Goal: Information Seeking & Learning: Learn about a topic

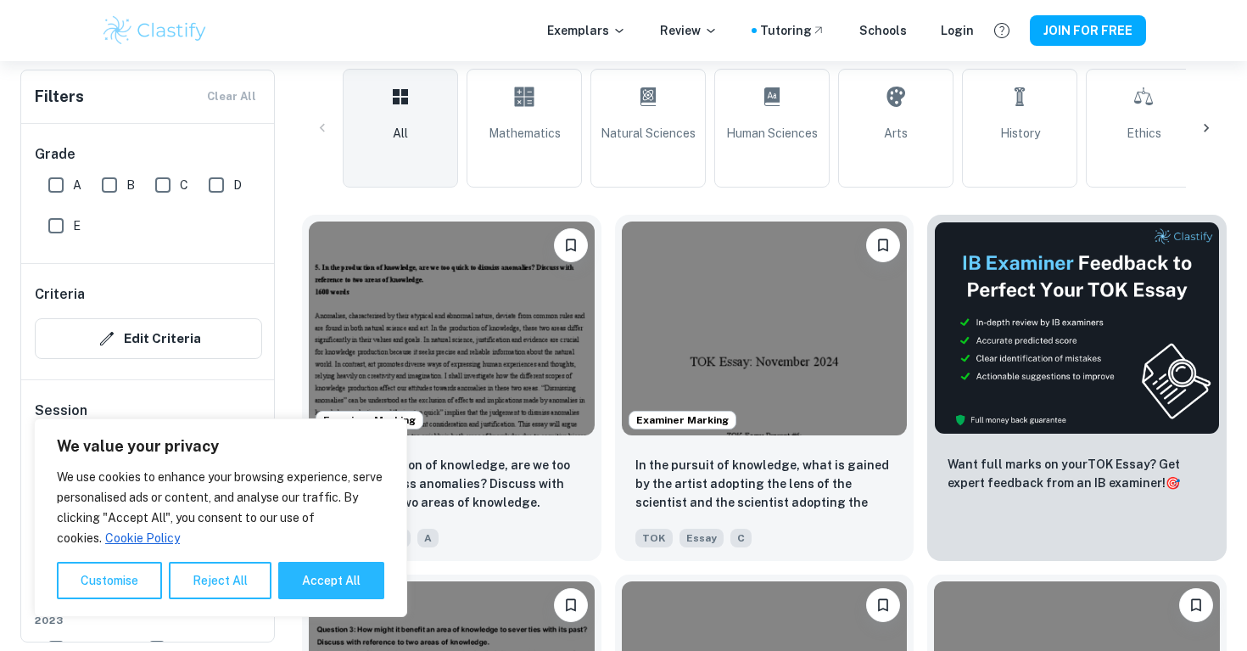
scroll to position [405, 0]
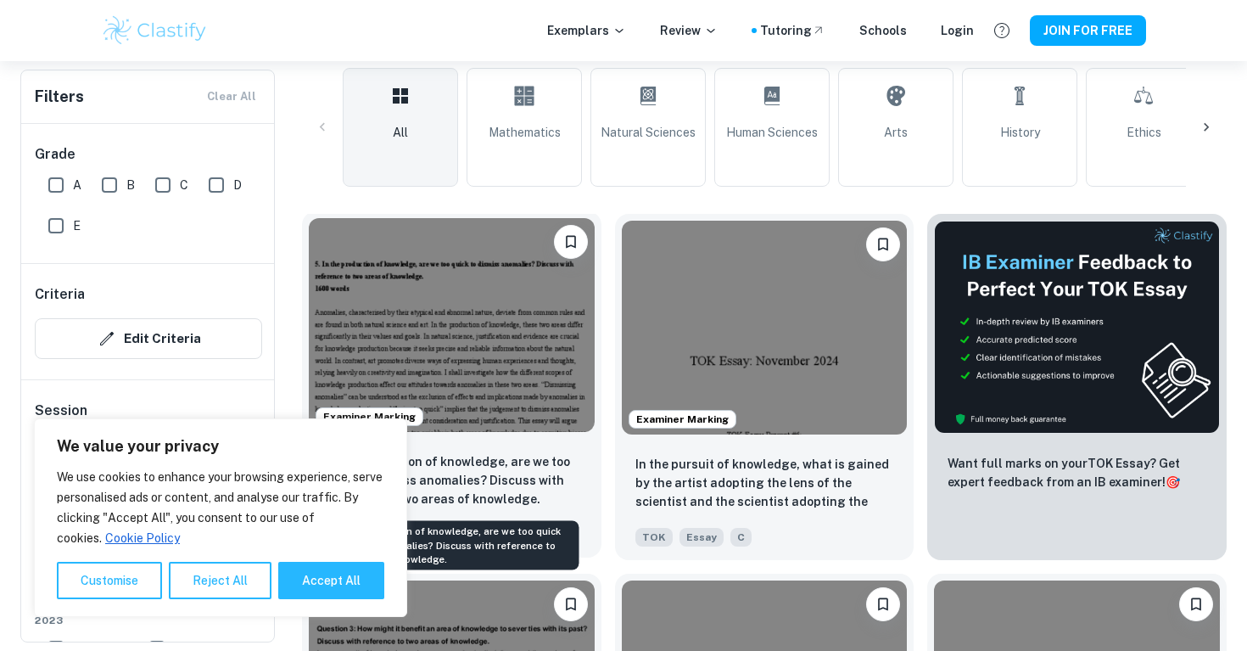
click at [508, 479] on p "In the production of knowledge, are we too quick to dismiss anomalies? Discuss …" at bounding box center [451, 480] width 259 height 56
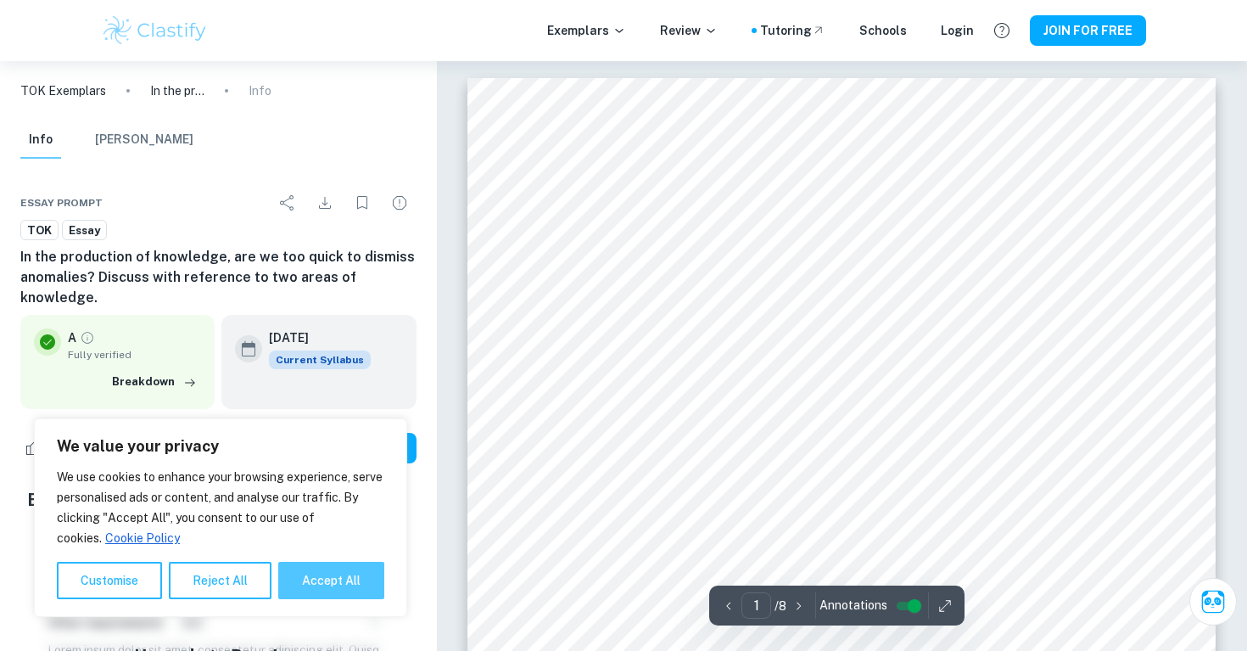
click at [297, 579] on button "Accept All" at bounding box center [331, 579] width 106 height 37
checkbox input "true"
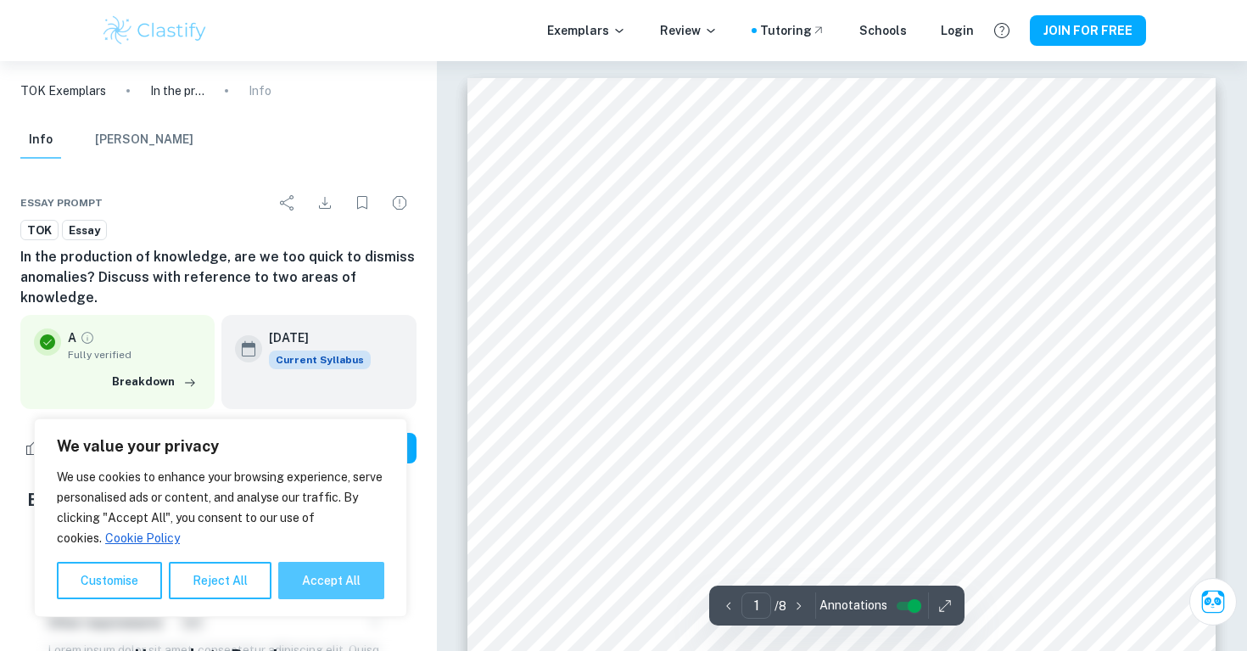
checkbox input "true"
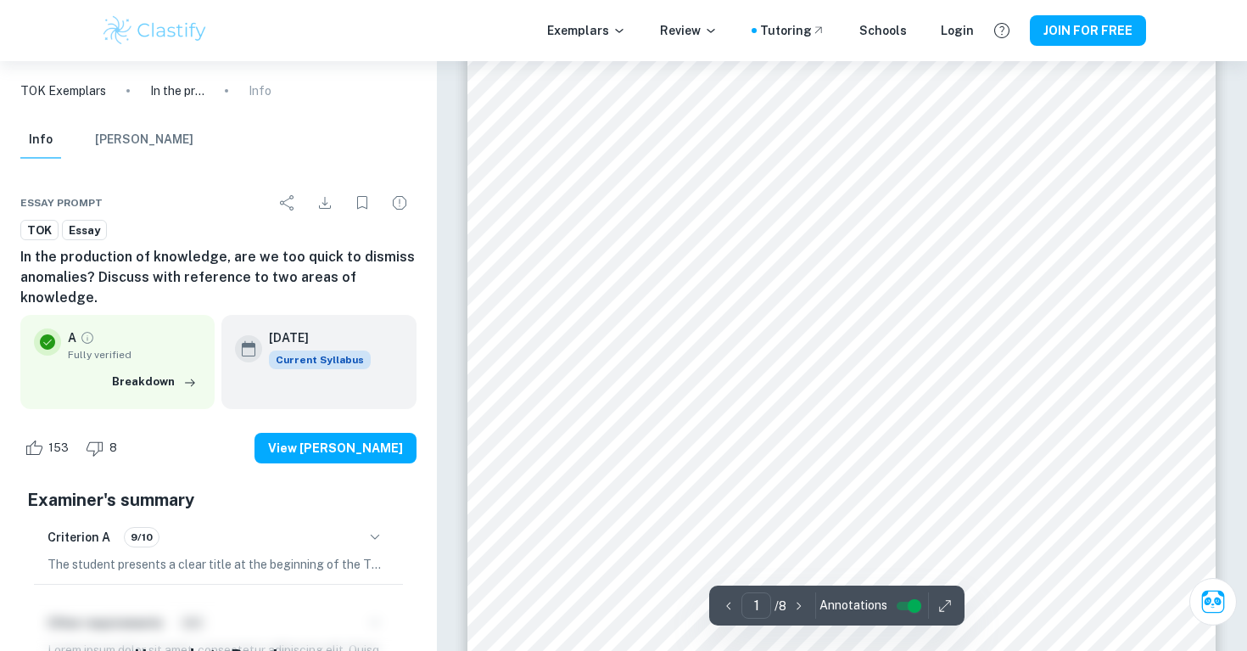
scroll to position [154, 0]
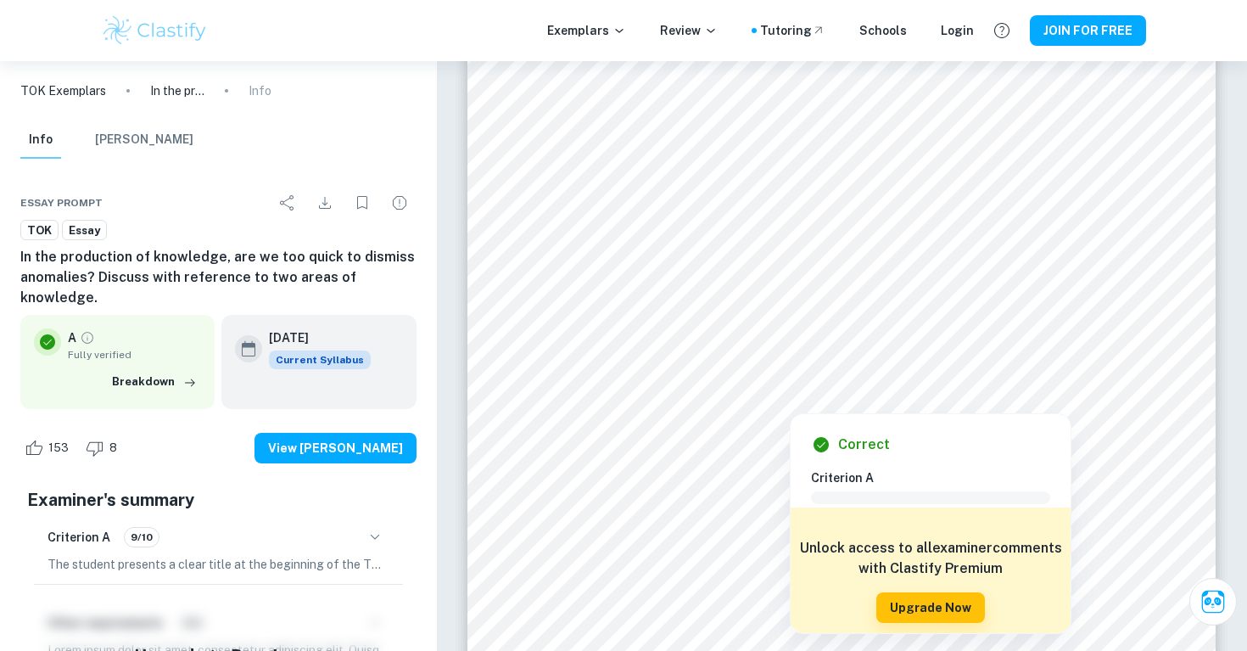
click at [681, 327] on div at bounding box center [833, 325] width 554 height 36
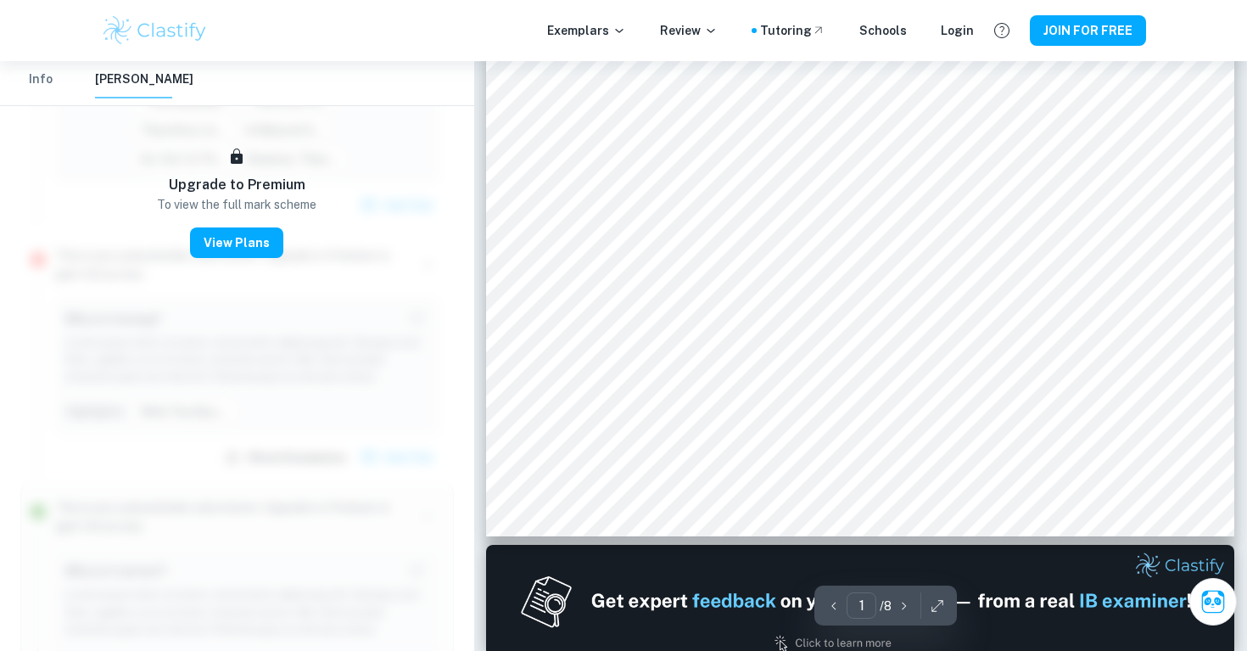
scroll to position [511, 0]
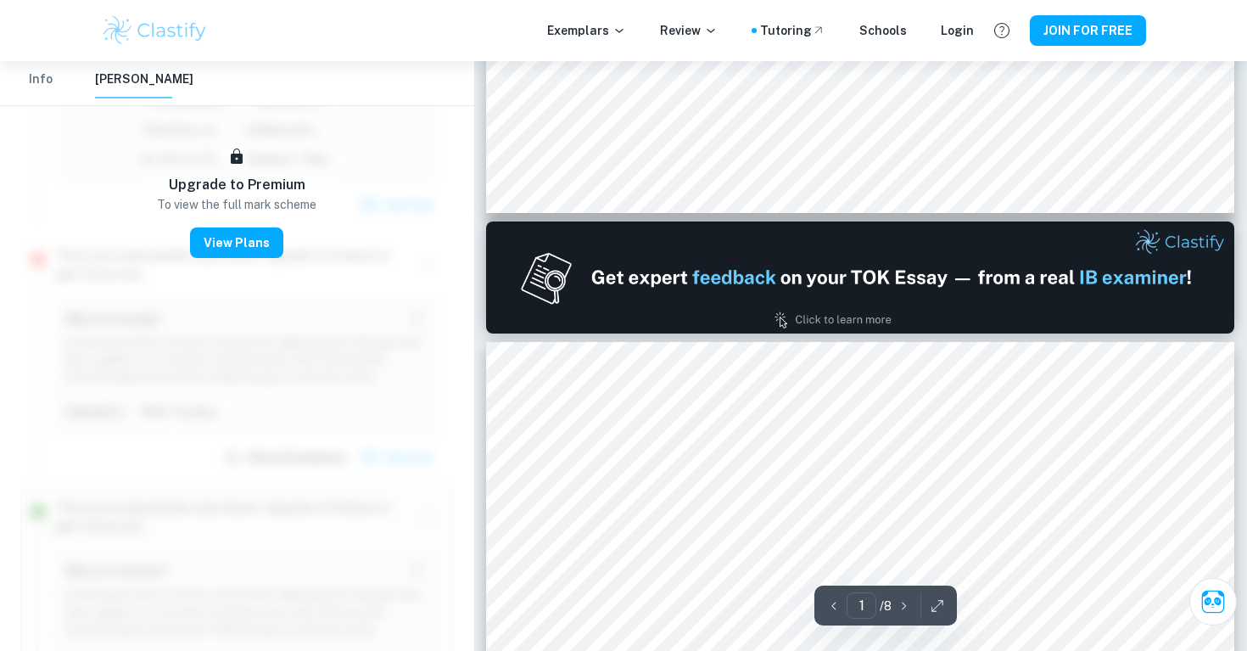
type input "2"
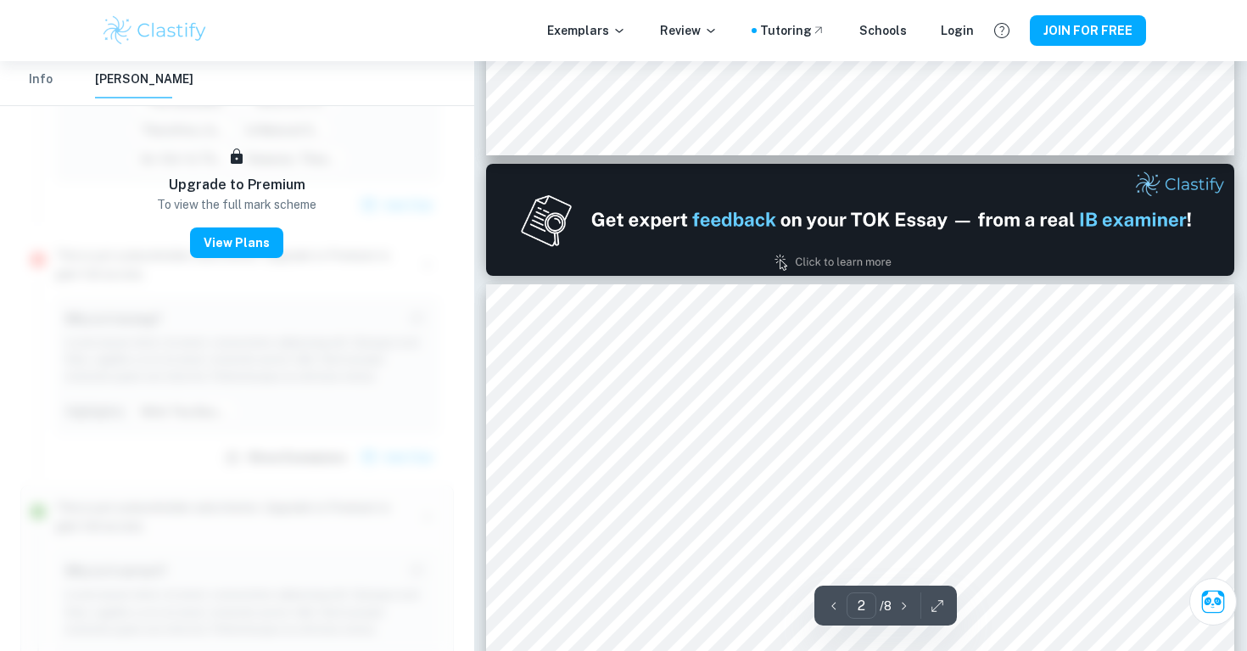
scroll to position [893, 0]
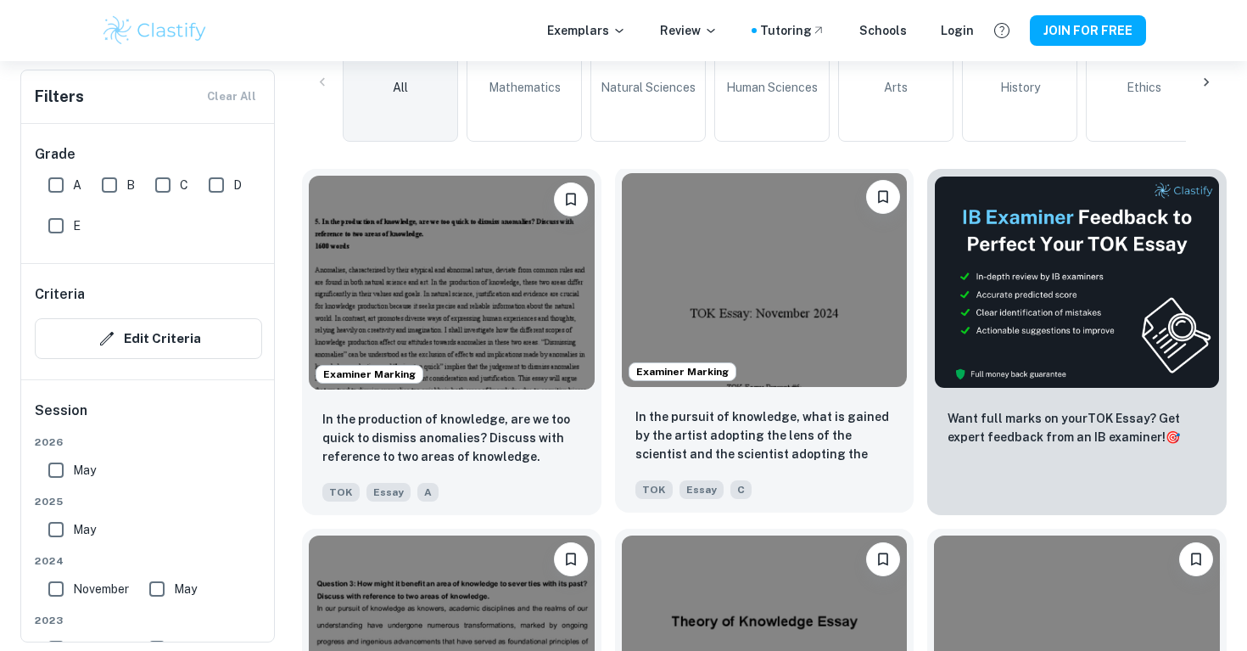
scroll to position [455, 0]
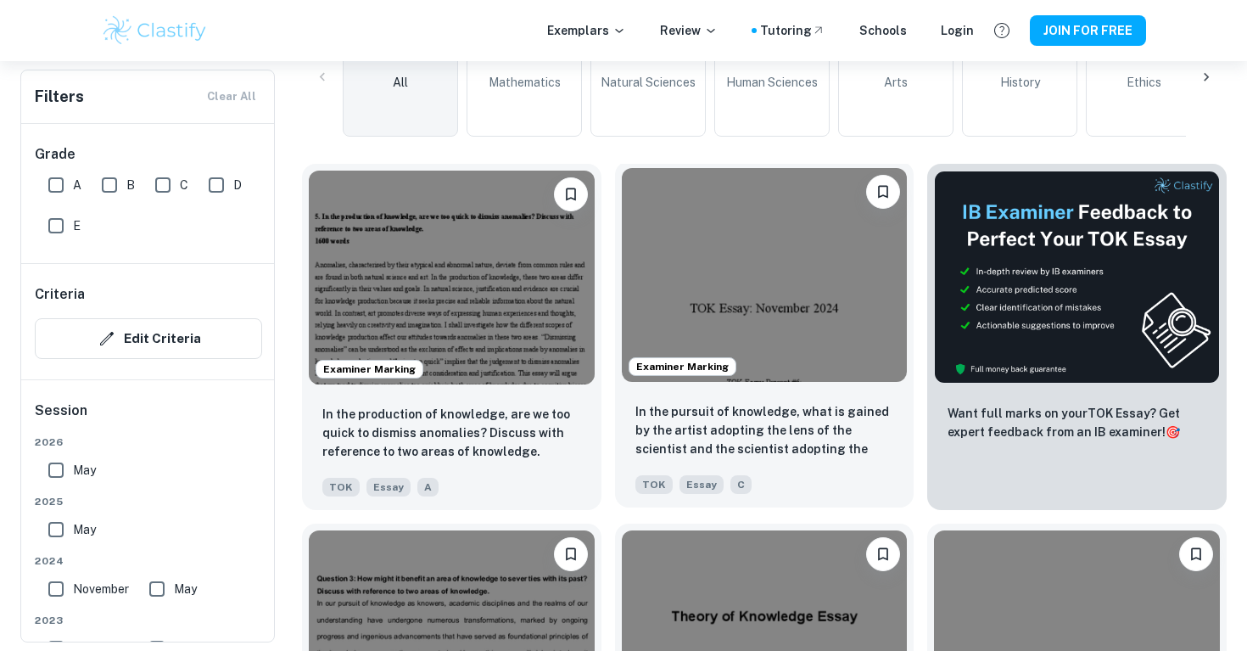
click at [756, 361] on img at bounding box center [765, 275] width 286 height 214
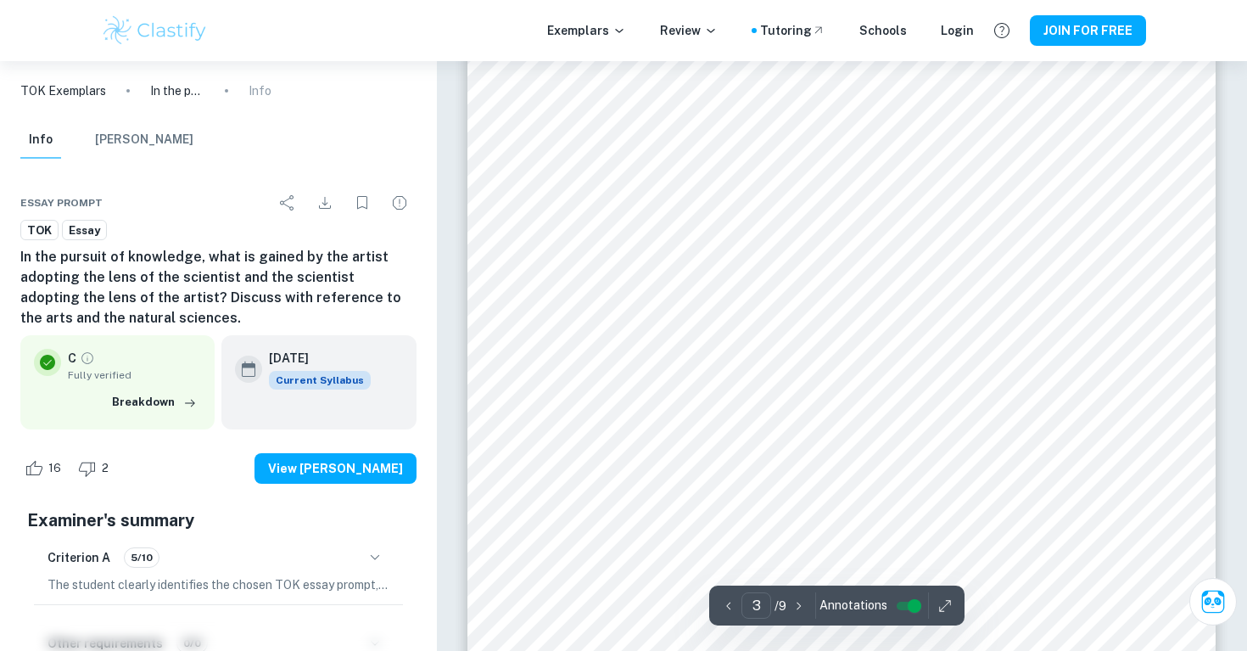
scroll to position [2316, 0]
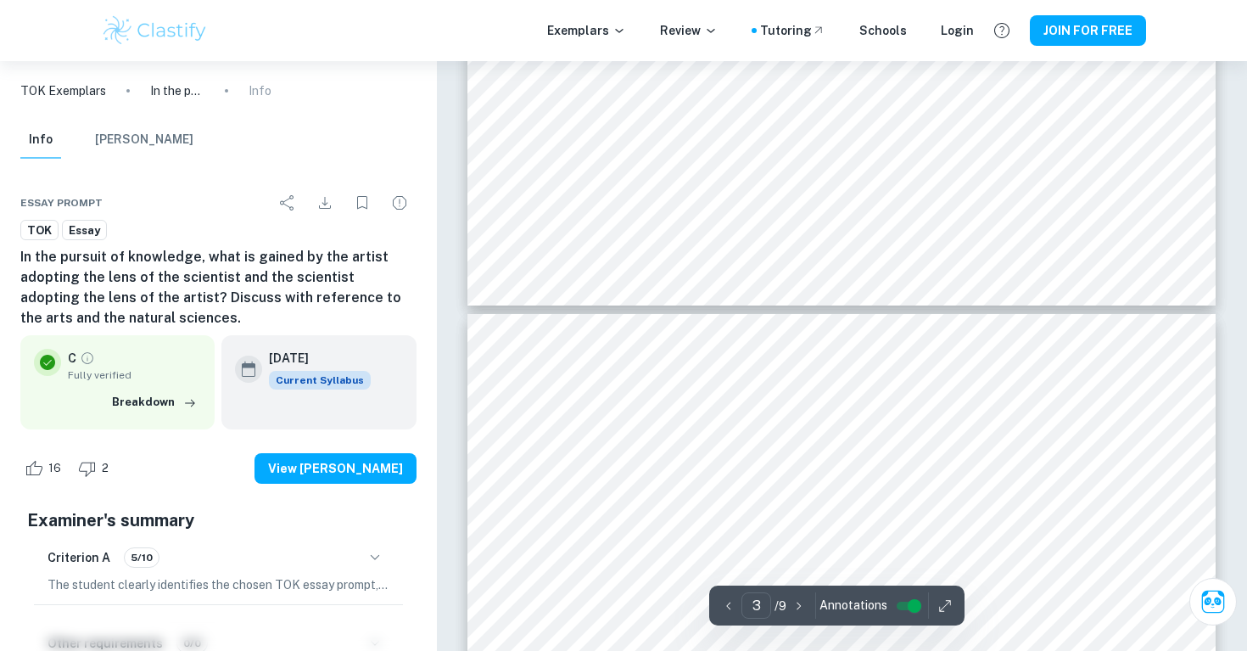
type input "4"
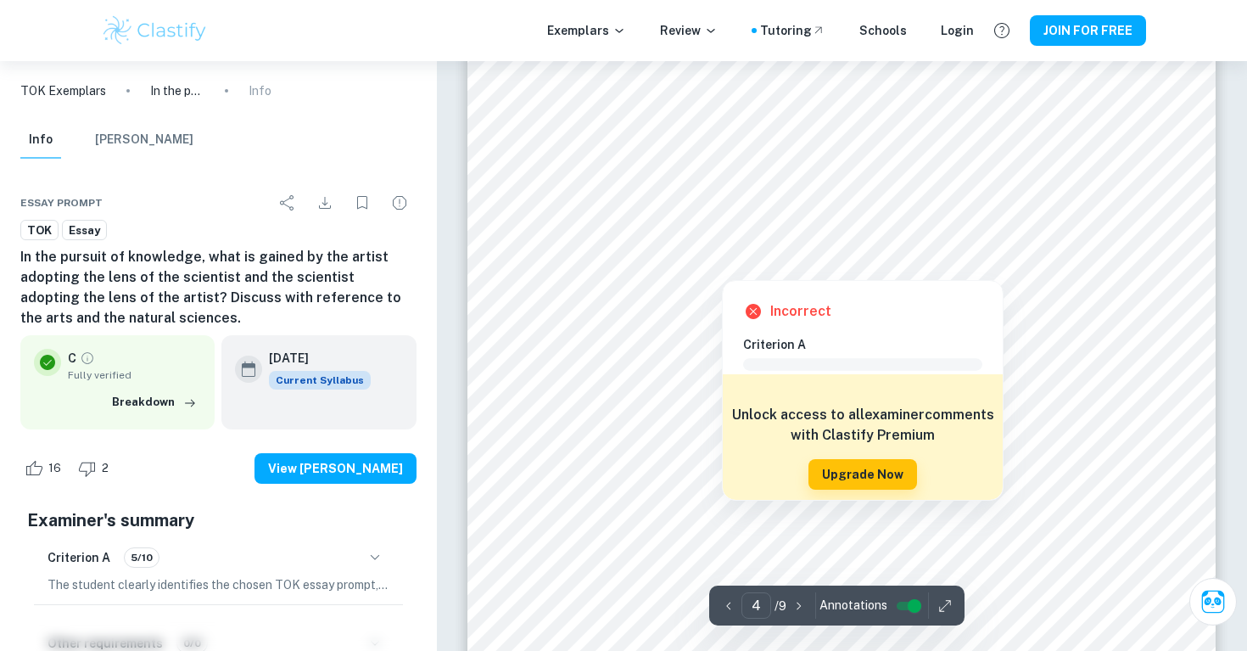
scroll to position [3573, 0]
